Goal: Find specific page/section: Find specific page/section

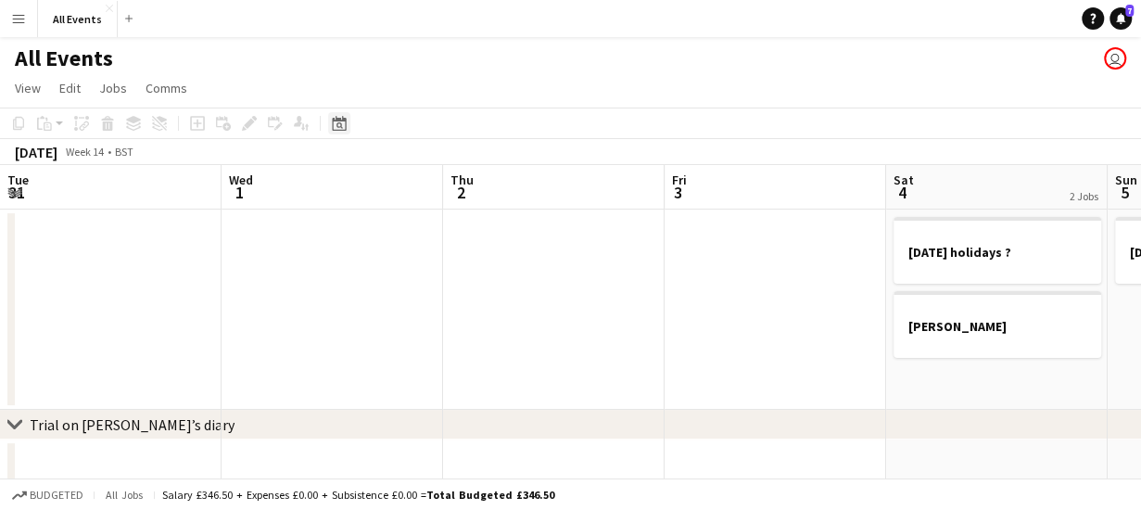
scroll to position [0, 638]
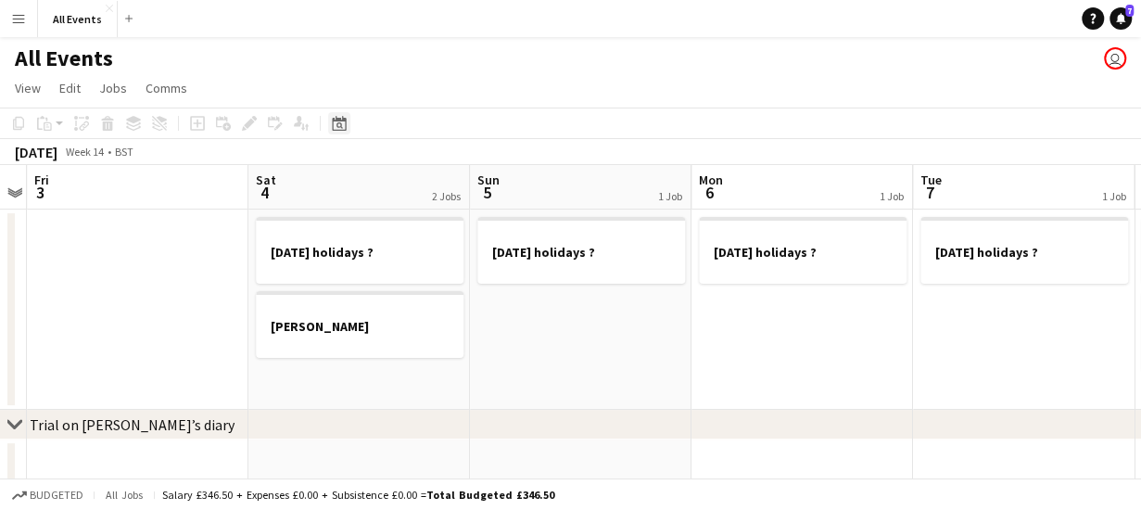
click at [338, 126] on icon "Date picker" at bounding box center [339, 123] width 15 height 15
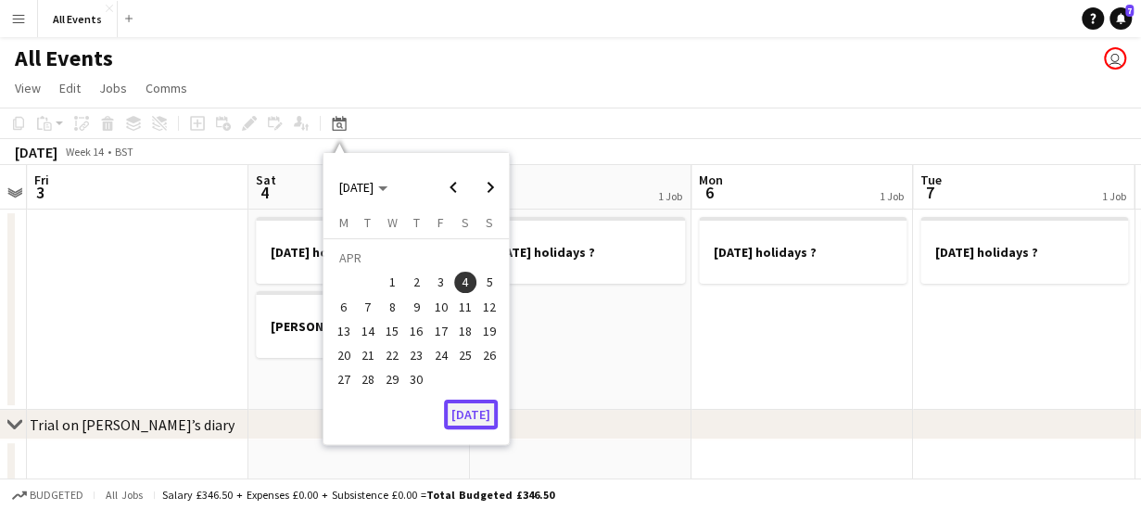
click at [462, 416] on button "[DATE]" at bounding box center [471, 414] width 54 height 30
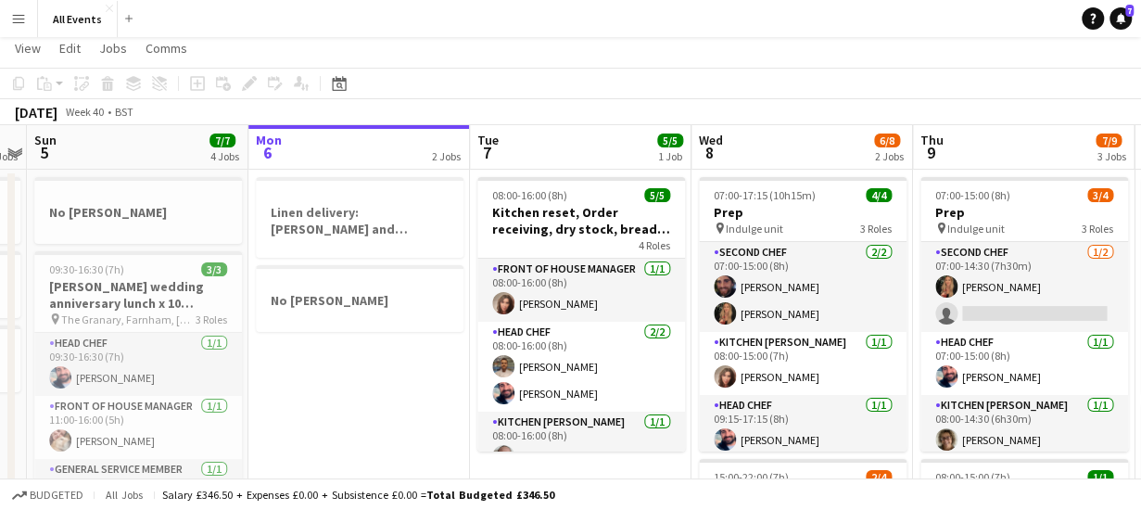
scroll to position [0, 0]
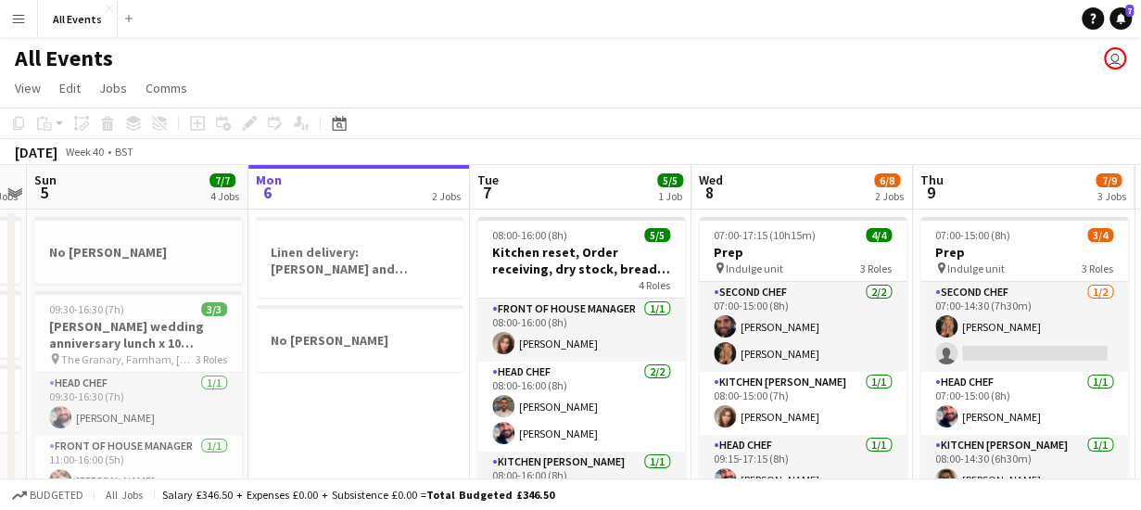
click at [788, 177] on app-board-header-date "Wed 8 6/8 2 Jobs" at bounding box center [802, 187] width 222 height 44
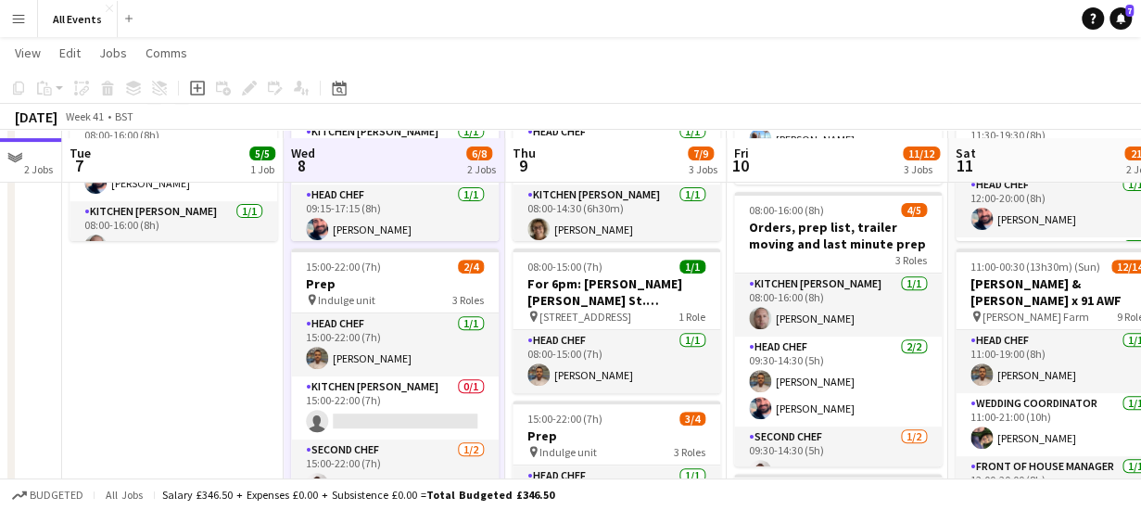
scroll to position [269, 0]
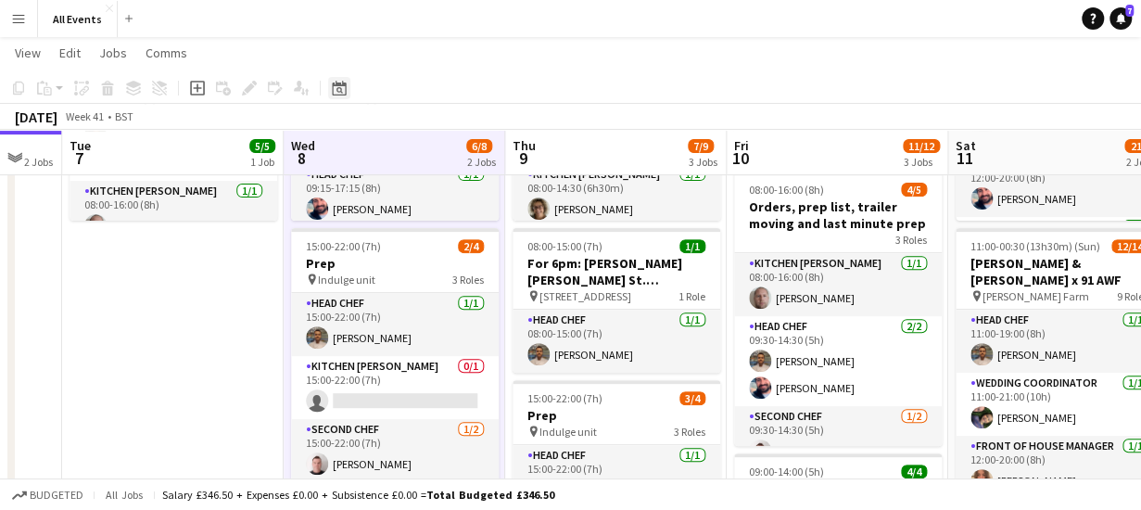
click at [338, 89] on icon "Date picker" at bounding box center [339, 88] width 15 height 15
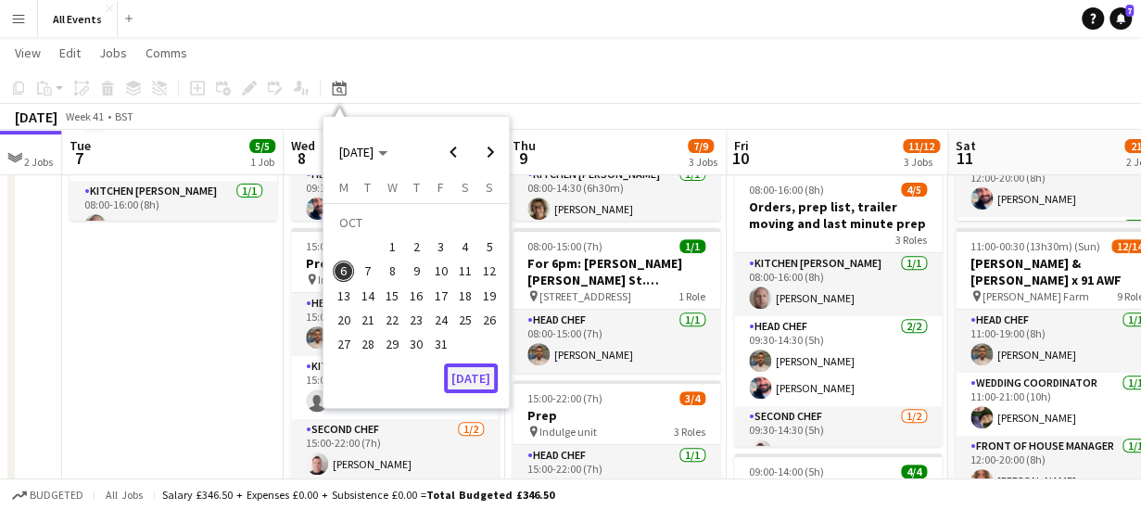
click at [478, 374] on button "[DATE]" at bounding box center [471, 378] width 54 height 30
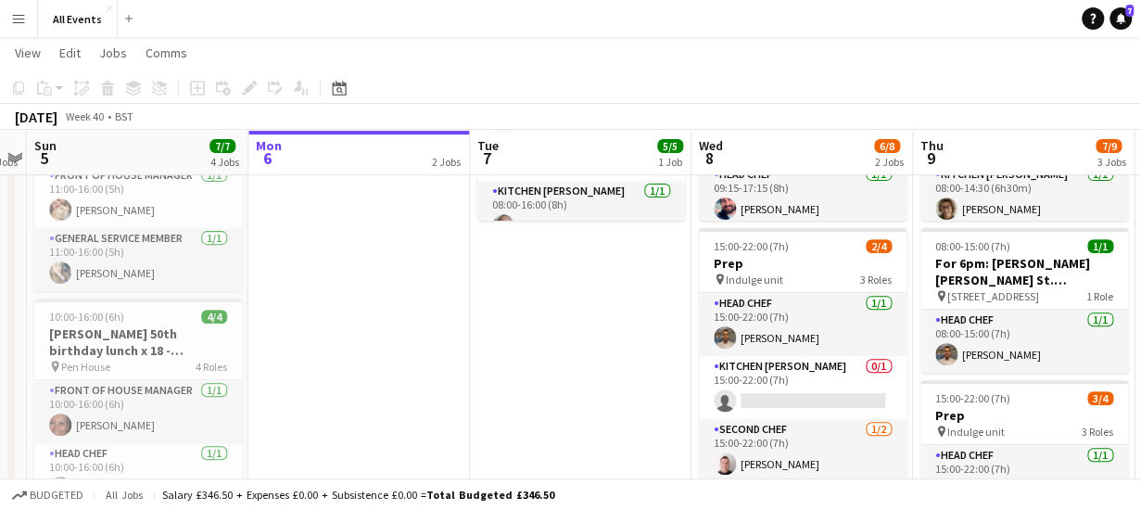
click at [376, 148] on app-board-header-date "Mon 6 2 Jobs" at bounding box center [359, 153] width 222 height 44
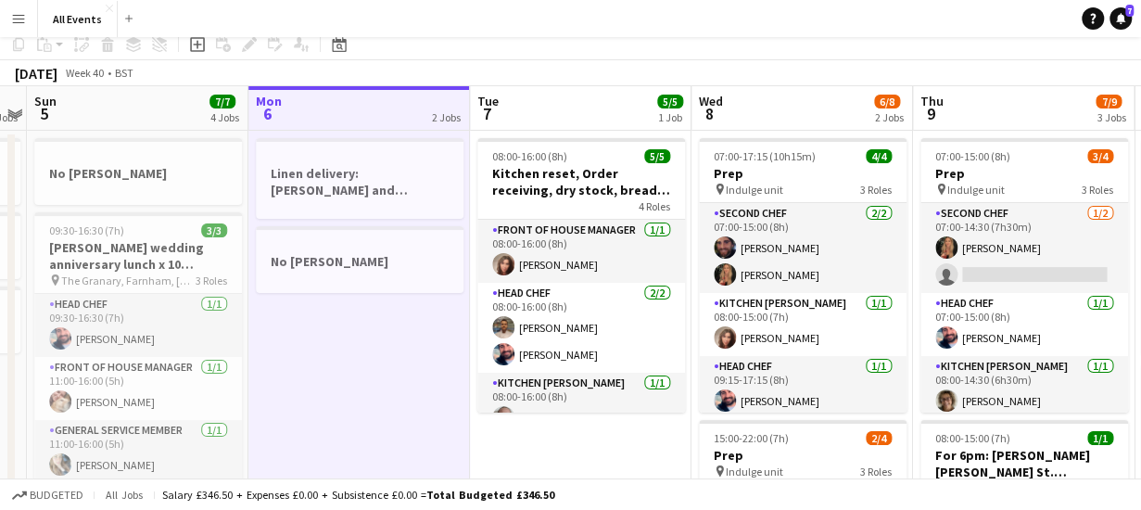
scroll to position [0, 0]
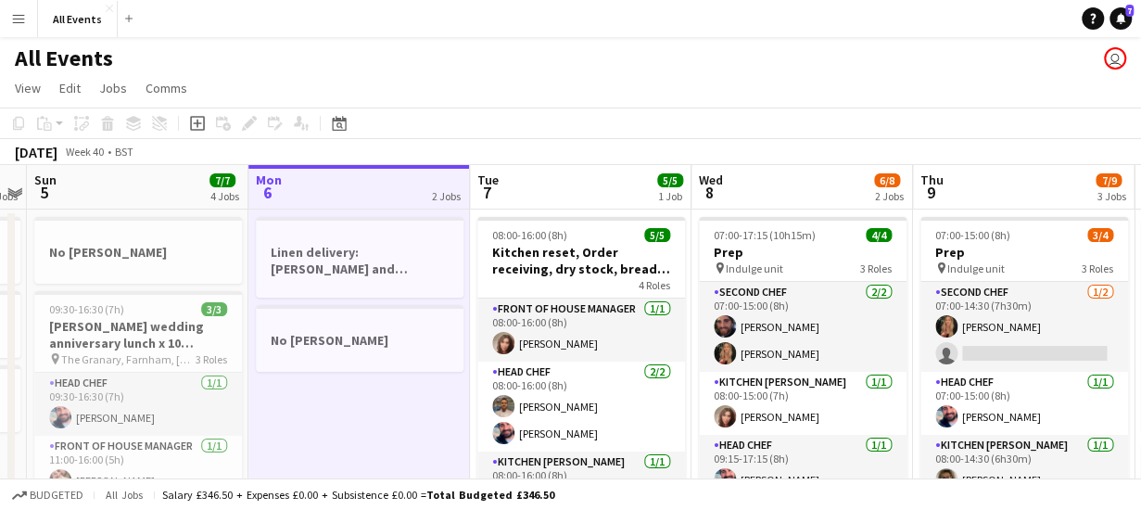
click at [532, 194] on app-board-header-date "Tue 7 5/5 1 Job" at bounding box center [581, 187] width 222 height 44
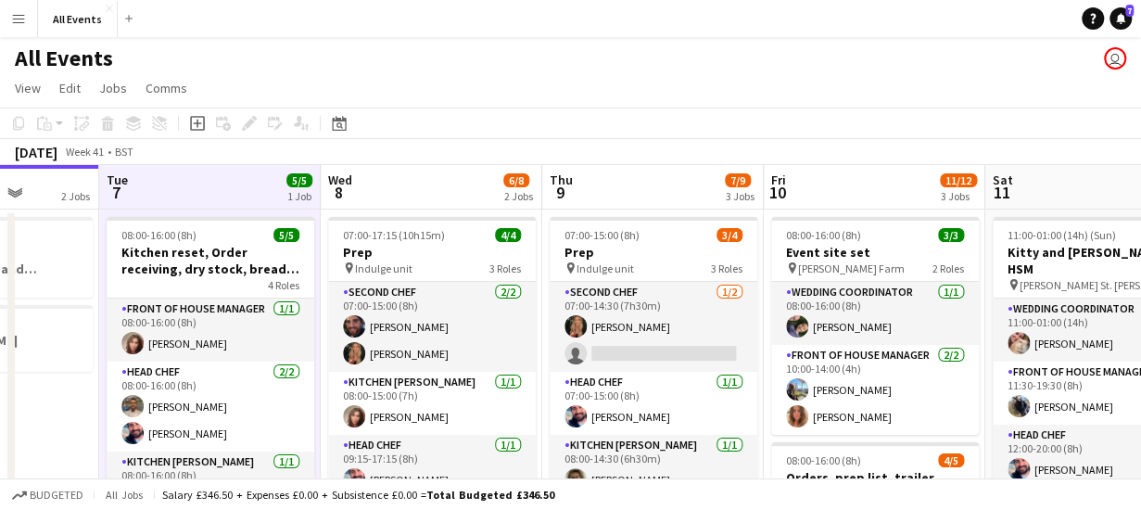
click at [639, 192] on app-board-header-date "Thu 9 7/9 3 Jobs" at bounding box center [653, 187] width 222 height 44
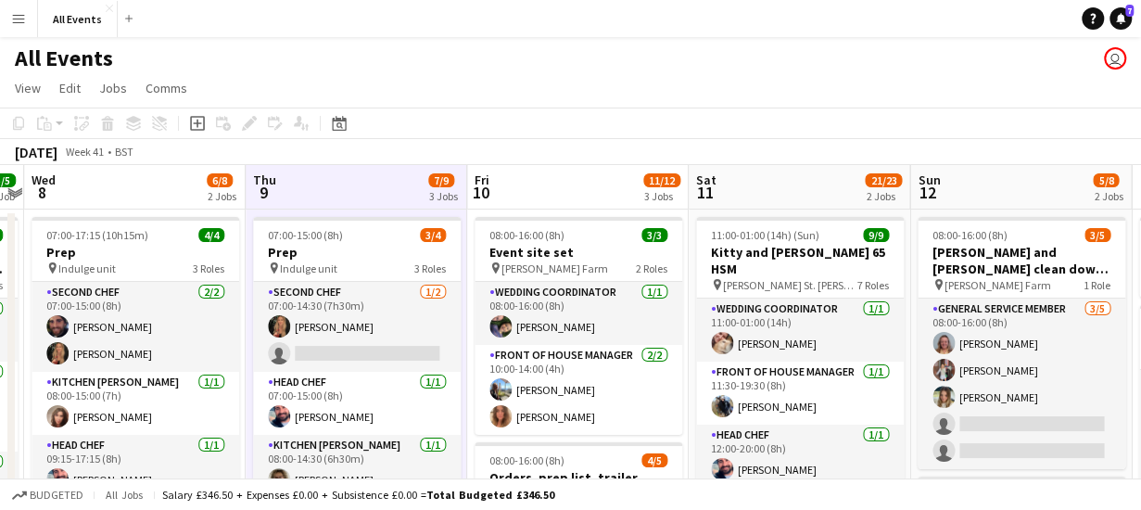
click at [577, 186] on app-board-header-date "Fri 10 11/12 3 Jobs" at bounding box center [578, 187] width 222 height 44
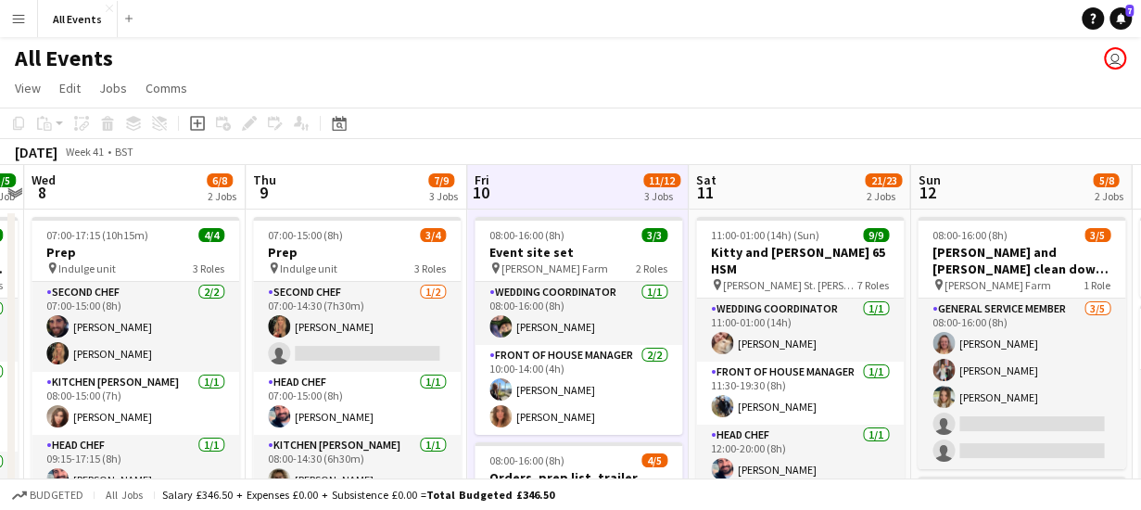
click at [800, 188] on app-board-header-date "Sat 11 21/23 2 Jobs" at bounding box center [800, 187] width 222 height 44
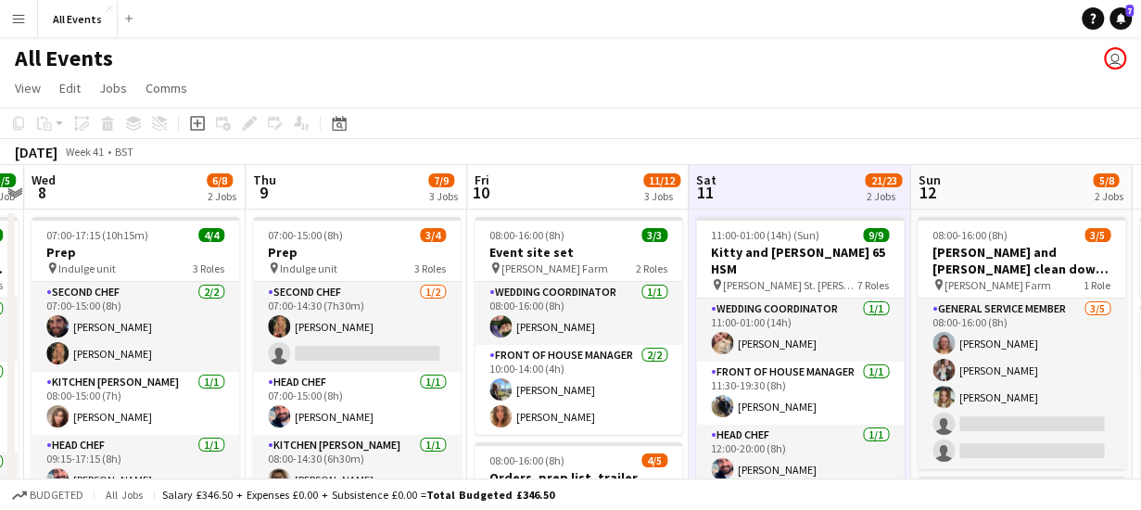
click at [773, 195] on app-board-header-date "Sat 11 21/23 2 Jobs" at bounding box center [800, 187] width 222 height 44
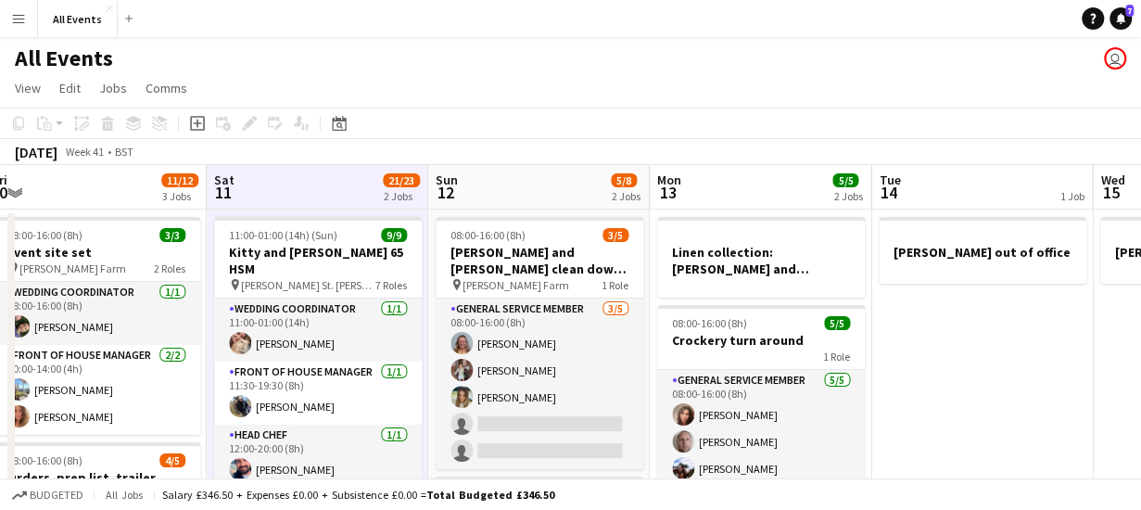
click at [536, 184] on app-board-header-date "Sun 12 5/8 2 Jobs" at bounding box center [539, 187] width 222 height 44
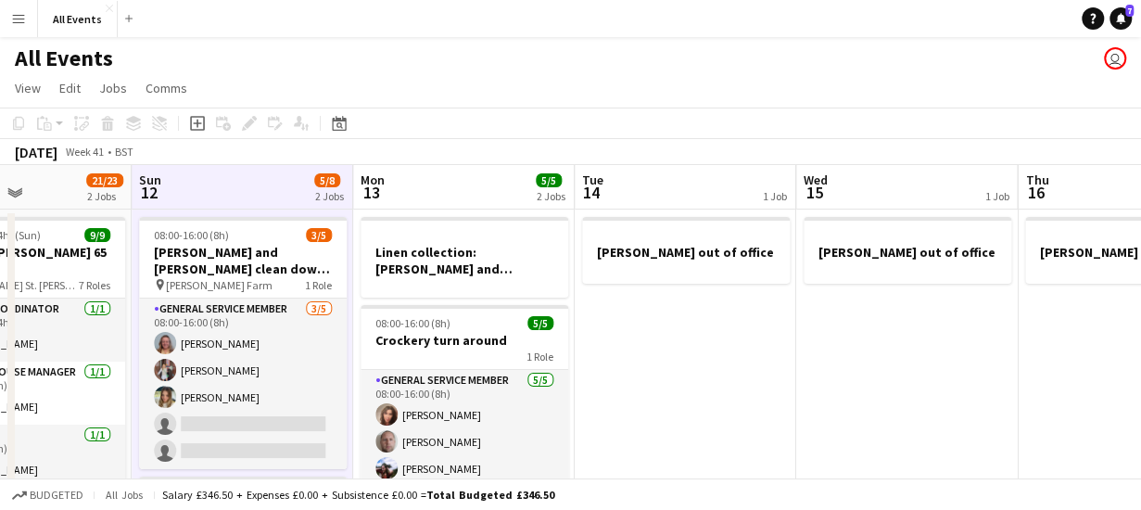
click at [480, 184] on app-board-header-date "Mon 13 5/5 2 Jobs" at bounding box center [464, 187] width 222 height 44
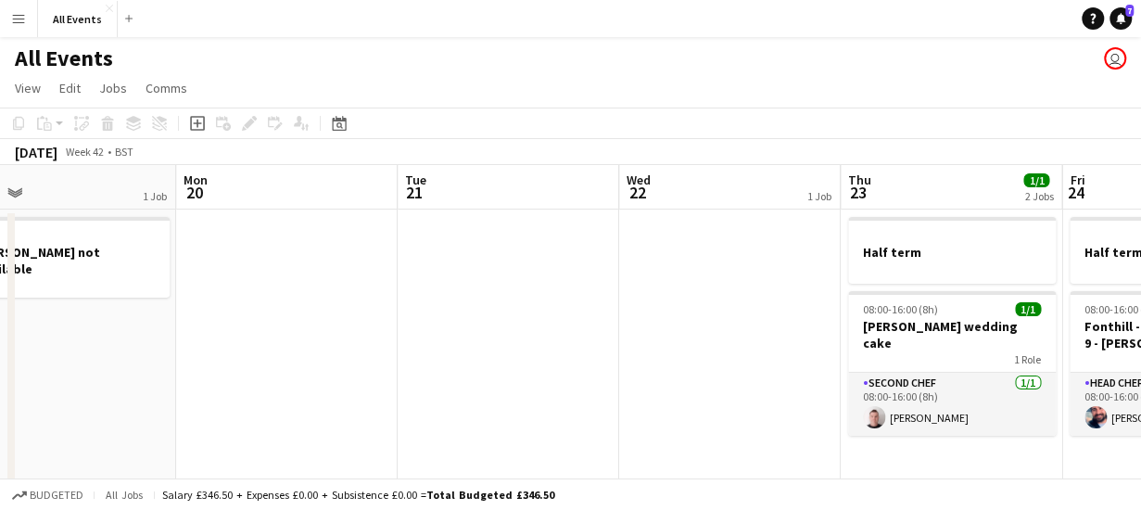
scroll to position [0, 910]
